Goal: Task Accomplishment & Management: Manage account settings

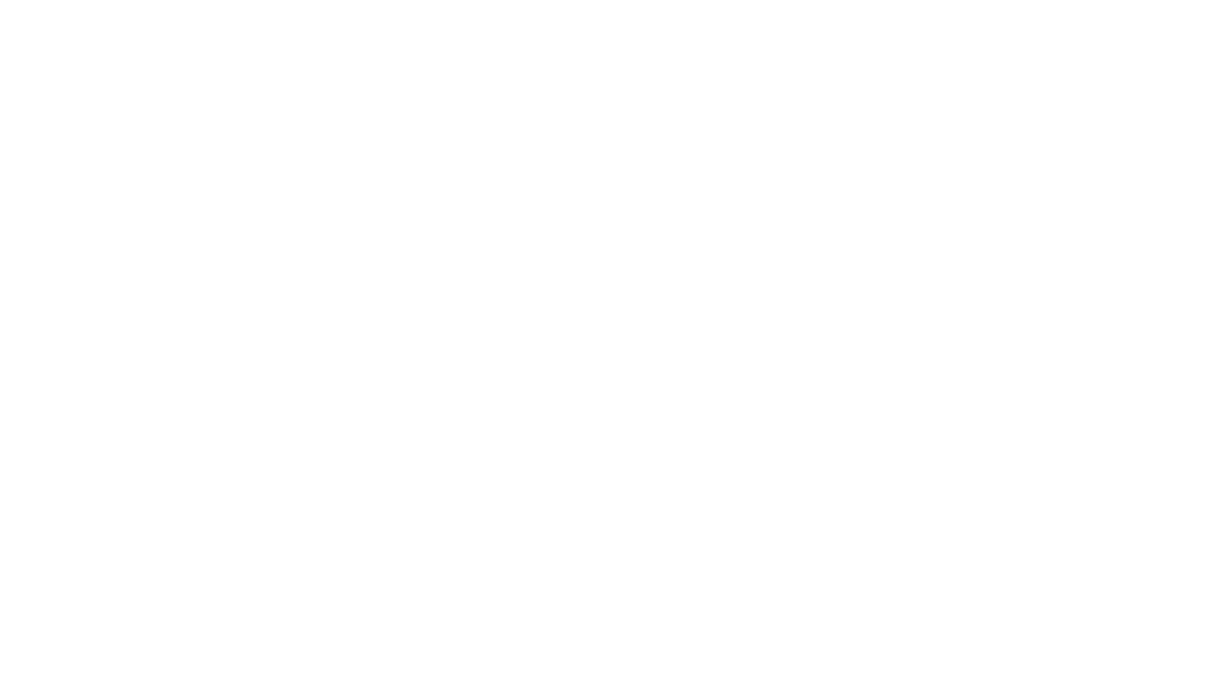
click at [783, 256] on div at bounding box center [609, 338] width 1219 height 676
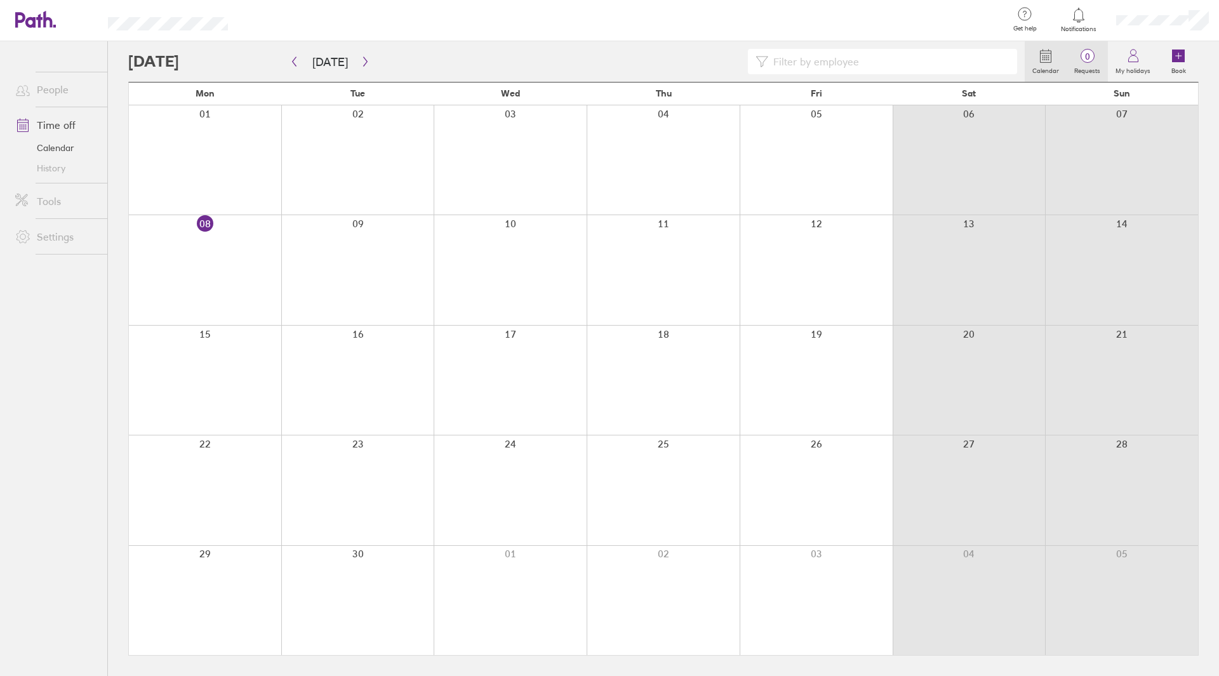
click at [1098, 58] on span "0" at bounding box center [1086, 56] width 41 height 10
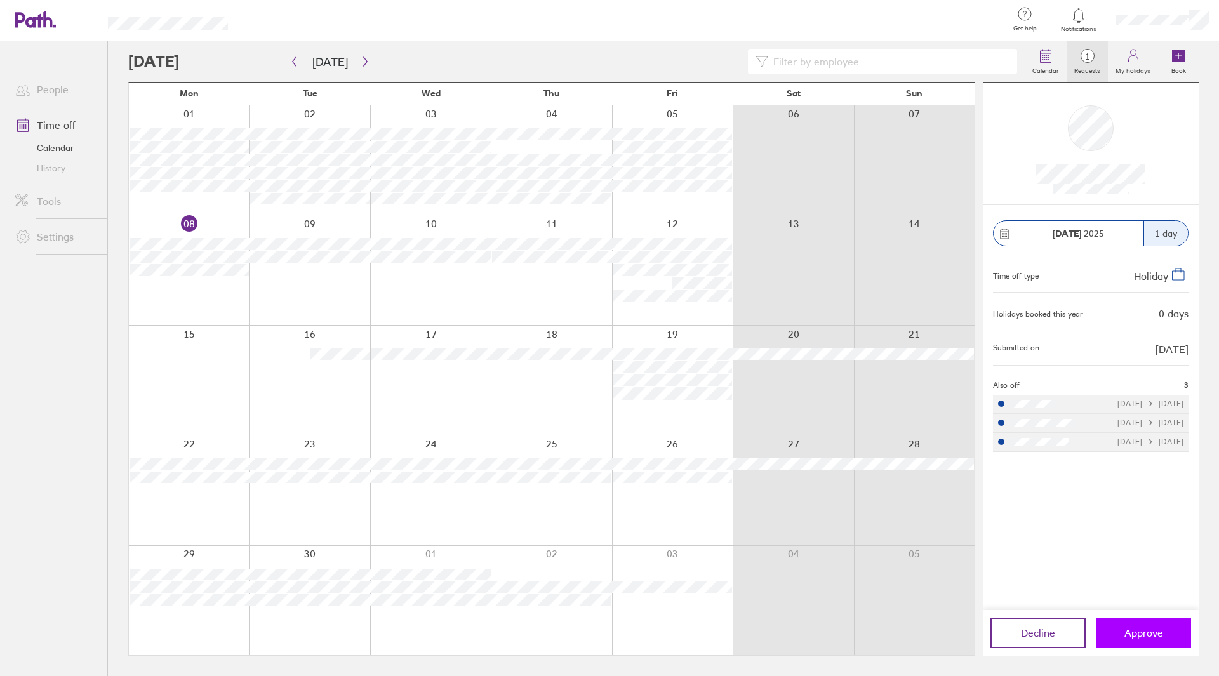
click at [1163, 628] on button "Approve" at bounding box center [1143, 633] width 95 height 30
